Goal: Information Seeking & Learning: Learn about a topic

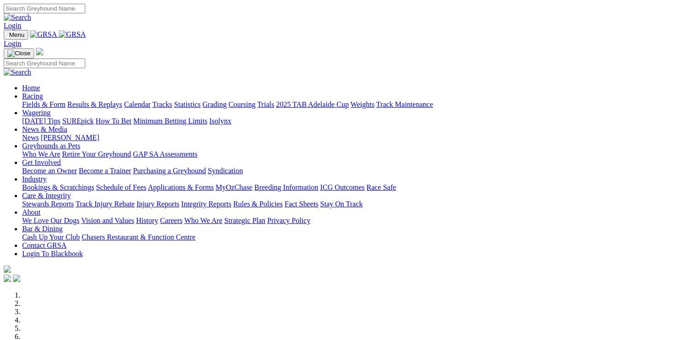
scroll to position [230, 0]
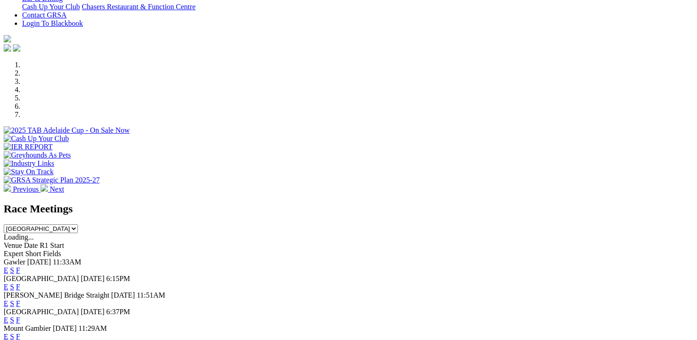
click at [20, 283] on link "F" at bounding box center [18, 287] width 4 height 8
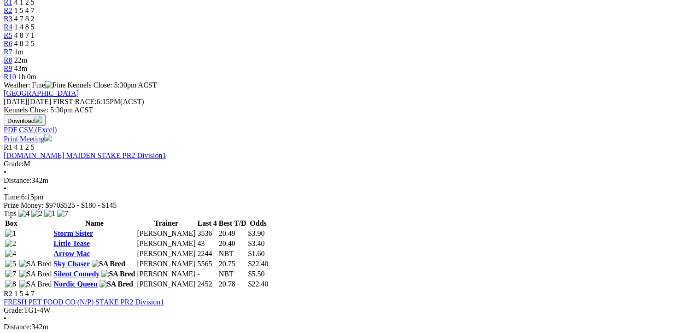
scroll to position [323, 0]
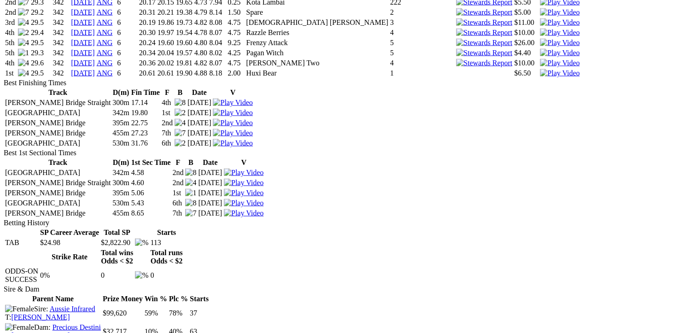
scroll to position [1752, 0]
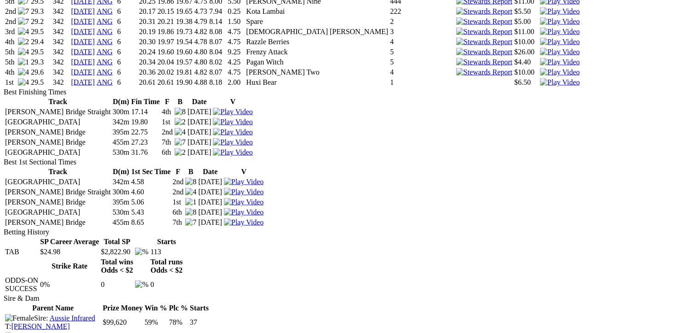
click at [540, 87] on img at bounding box center [560, 82] width 40 height 8
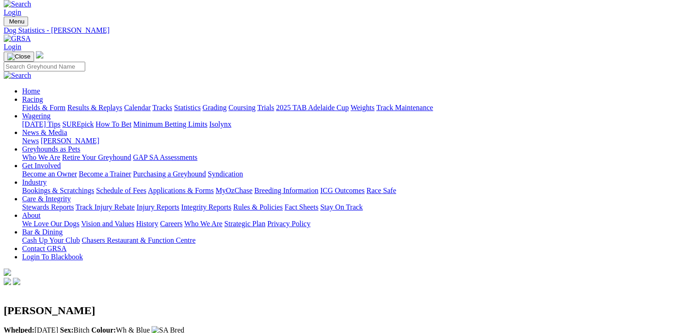
scroll to position [0, 0]
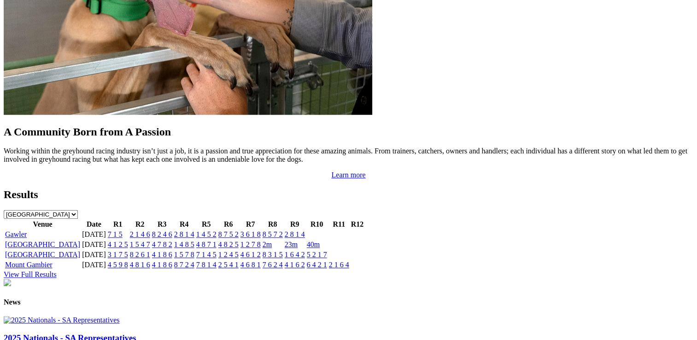
scroll to position [876, 0]
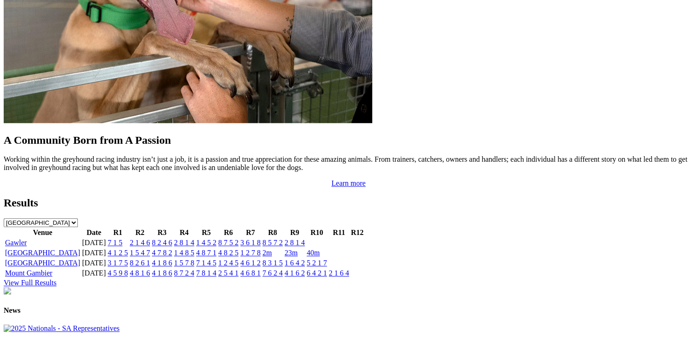
click at [57, 279] on link "View Full Results" at bounding box center [30, 283] width 53 height 8
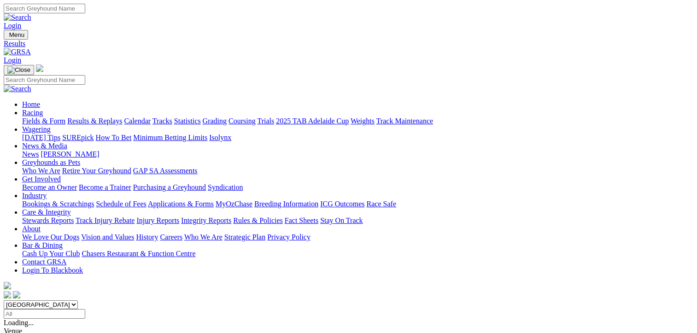
click at [97, 117] on link "Results & Replays" at bounding box center [94, 121] width 55 height 8
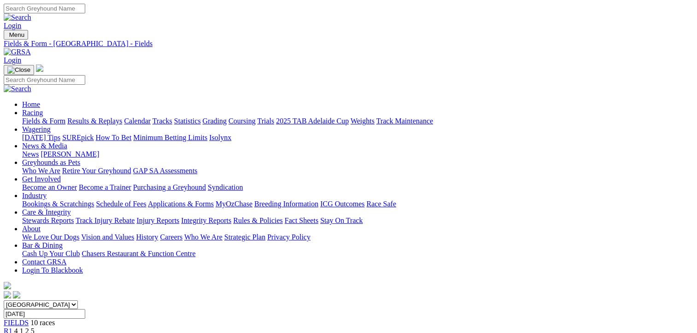
click at [98, 117] on link "Results & Replays" at bounding box center [94, 121] width 55 height 8
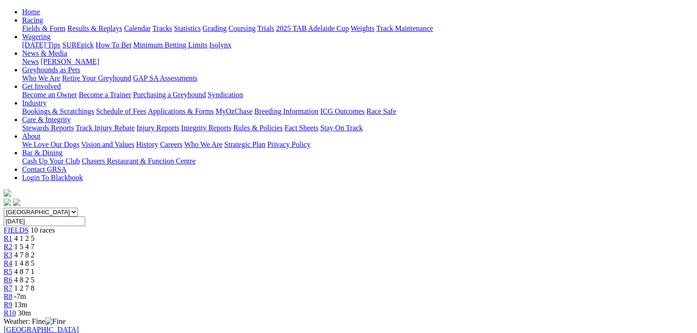
scroll to position [92, 0]
click at [12, 277] on span "R6" at bounding box center [8, 281] width 9 height 8
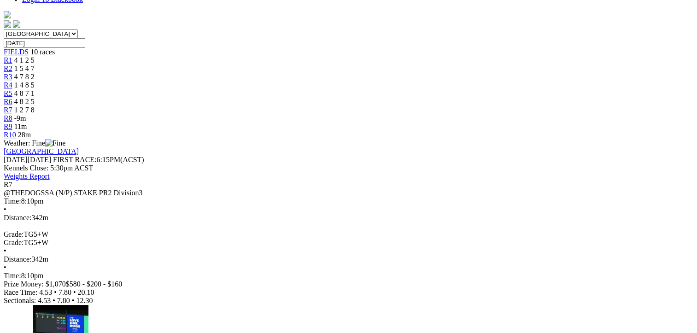
scroll to position [277, 0]
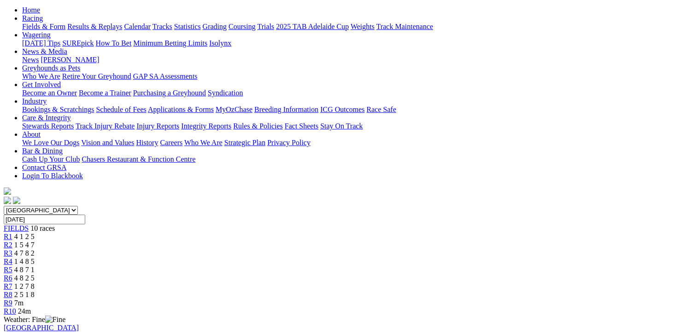
scroll to position [92, 0]
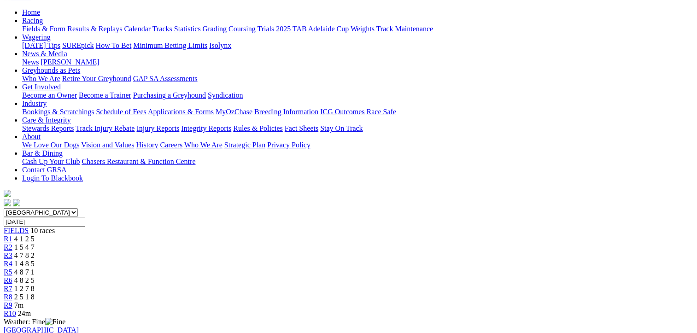
click at [12, 235] on span "R1" at bounding box center [8, 239] width 9 height 8
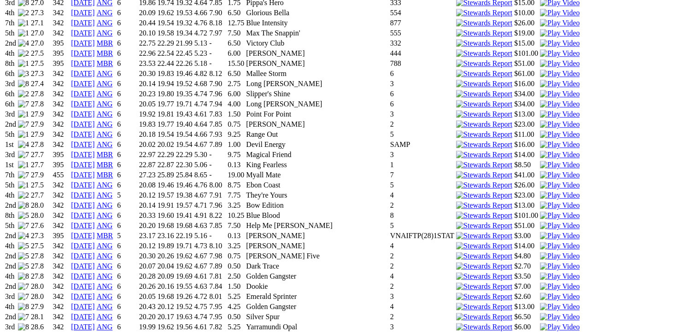
scroll to position [1106, 0]
